Goal: Transaction & Acquisition: Download file/media

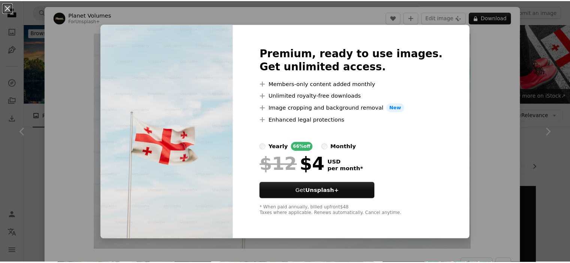
scroll to position [271, 0]
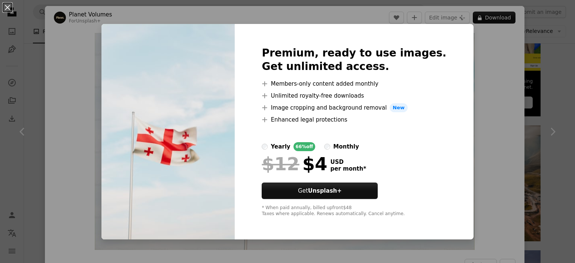
click at [514, 98] on div "An X shape Premium, ready to use images. Get unlimited access. A plus sign Memb…" at bounding box center [287, 131] width 575 height 263
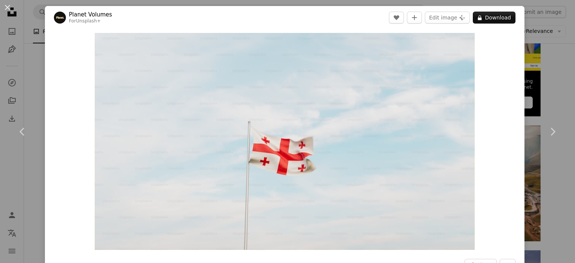
click at [555, 75] on div "An X shape Chevron left Chevron right Planet Volumes For Unsplash+ A heart A pl…" at bounding box center [287, 131] width 575 height 263
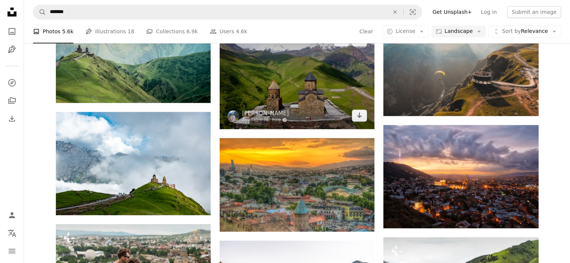
scroll to position [398, 0]
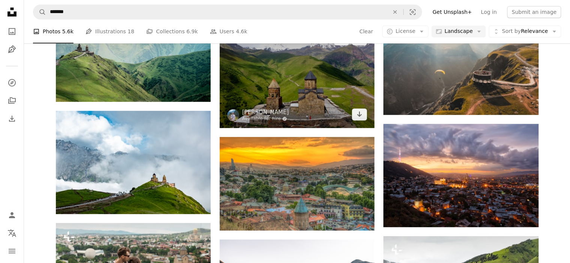
click at [294, 88] on img at bounding box center [296, 77] width 155 height 102
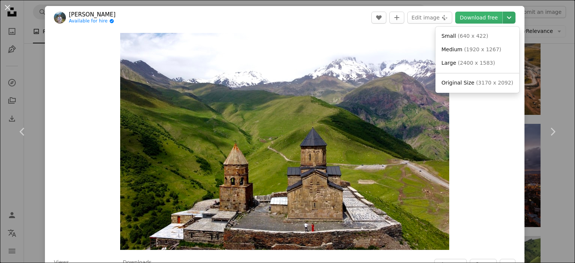
click at [505, 18] on icon "Chevron down" at bounding box center [509, 17] width 12 height 9
click at [459, 39] on span "( 640 x 422 )" at bounding box center [473, 36] width 31 height 6
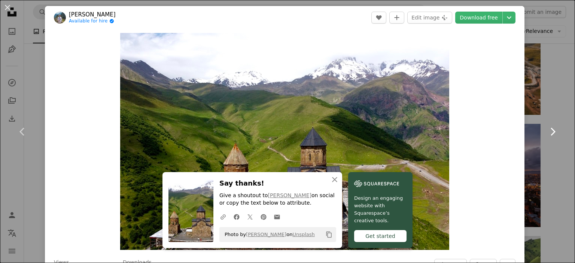
click at [543, 106] on link "Chevron right" at bounding box center [552, 132] width 45 height 72
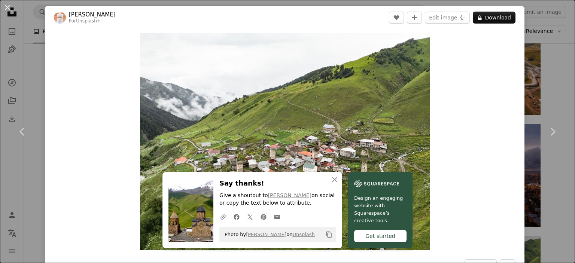
click at [544, 79] on div "An X shape Chevron left Chevron right An X shape Close Say thanks! Give a shout…" at bounding box center [287, 131] width 575 height 263
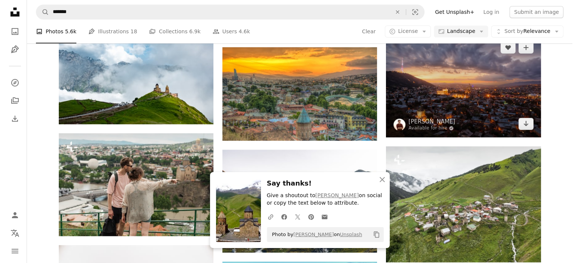
scroll to position [493, 0]
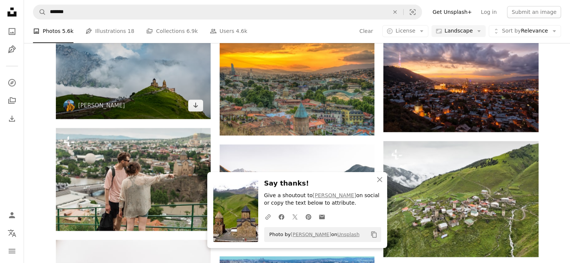
click at [142, 90] on img at bounding box center [133, 67] width 155 height 103
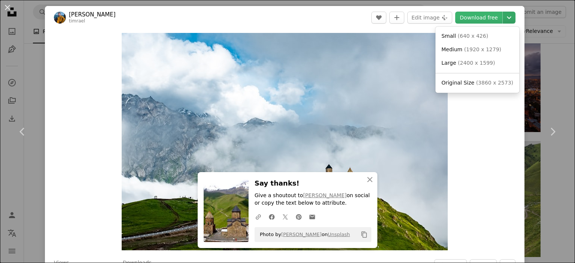
click at [503, 20] on icon "Chevron down" at bounding box center [509, 17] width 12 height 9
click at [461, 34] on span "( 640 x 426 )" at bounding box center [473, 36] width 31 height 6
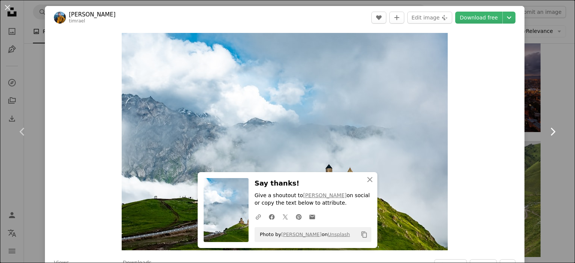
click at [534, 119] on link "Chevron right" at bounding box center [552, 132] width 45 height 72
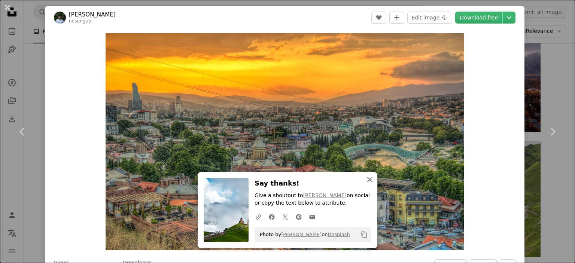
click at [367, 182] on icon "An X shape" at bounding box center [370, 179] width 9 height 9
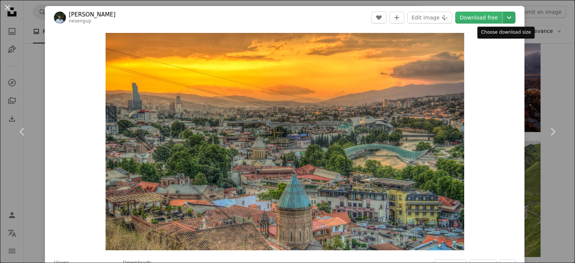
click at [505, 20] on icon "Chevron down" at bounding box center [509, 17] width 12 height 9
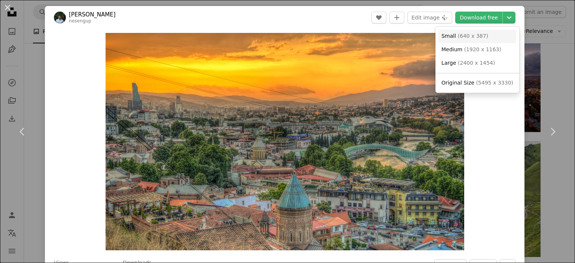
click at [452, 36] on span "Small" at bounding box center [449, 36] width 15 height 6
